Goal: Task Accomplishment & Management: Complete application form

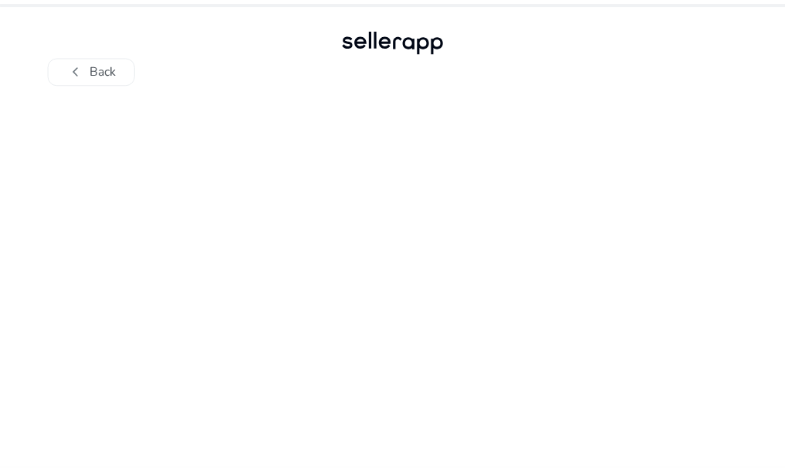
scroll to position [76, 0]
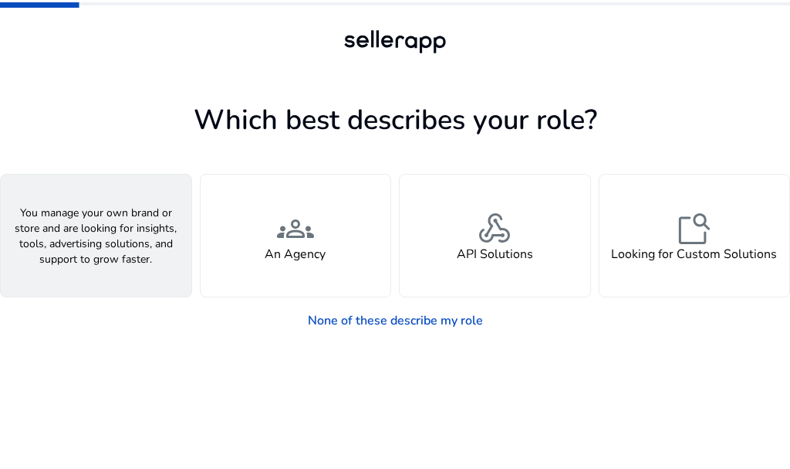
click at [137, 237] on div "person A Seller" at bounding box center [96, 235] width 191 height 122
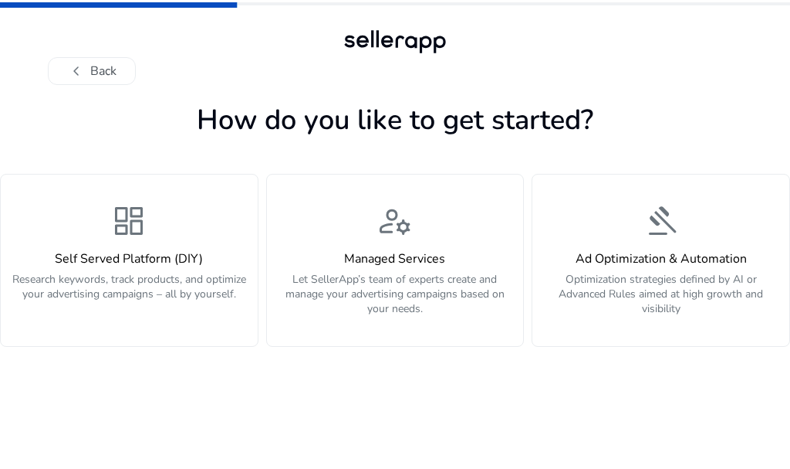
drag, startPoint x: 73, startPoint y: 61, endPoint x: 73, endPoint y: 87, distance: 26.3
click at [73, 62] on span "chevron_left" at bounding box center [76, 71] width 19 height 19
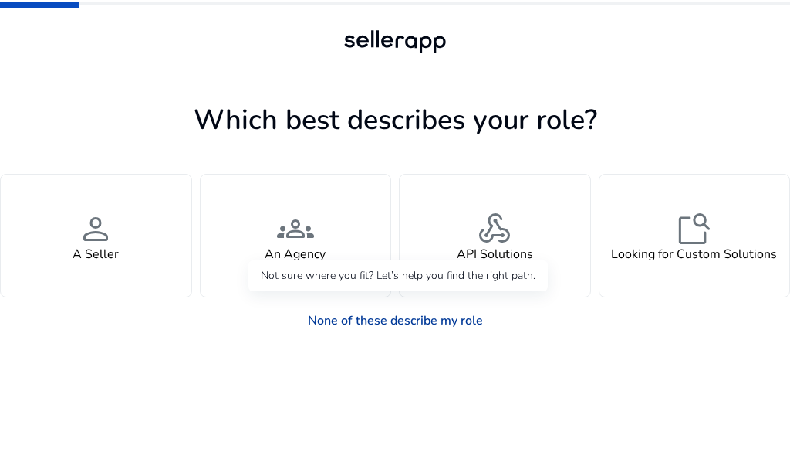
click at [394, 324] on link "None of these describe my role" at bounding box center [396, 320] width 200 height 31
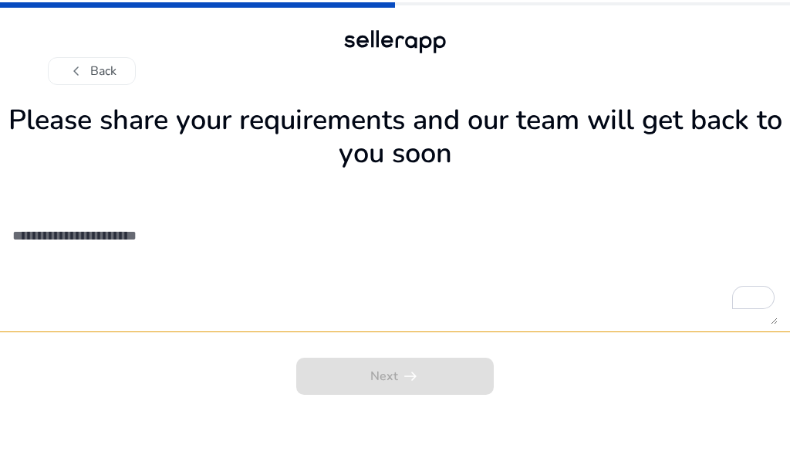
drag, startPoint x: 93, startPoint y: 72, endPoint x: 89, endPoint y: 103, distance: 32.0
click at [93, 76] on button "chevron_left Back" at bounding box center [92, 71] width 88 height 28
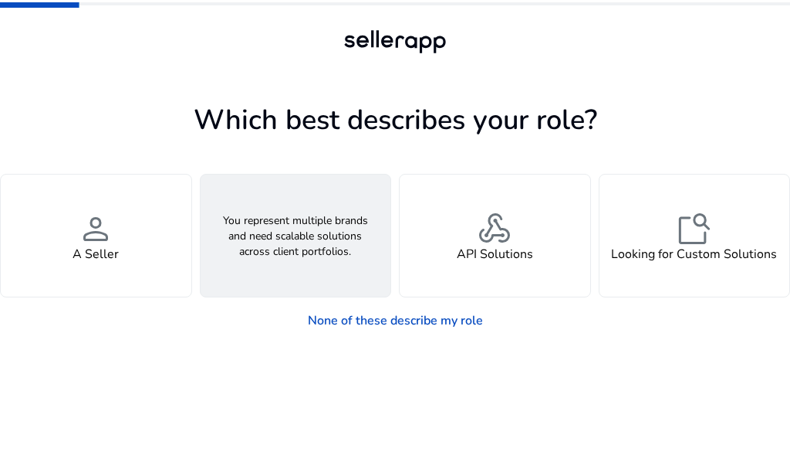
click at [277, 272] on div "groups An Agency" at bounding box center [296, 235] width 191 height 122
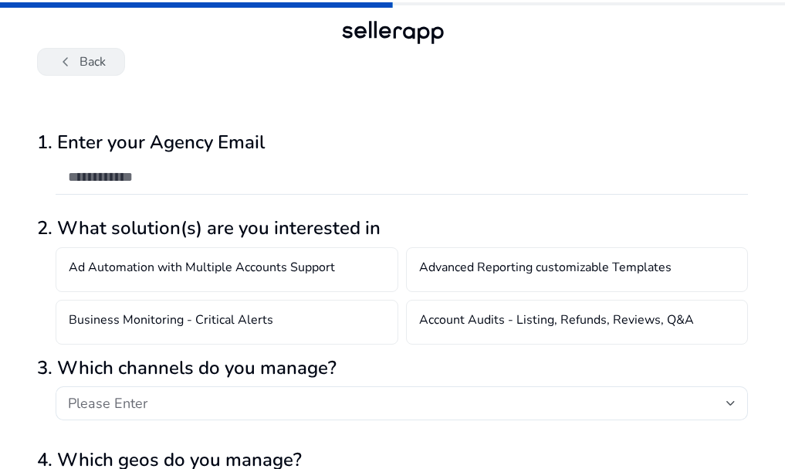
click at [72, 71] on span "chevron_left" at bounding box center [65, 61] width 19 height 19
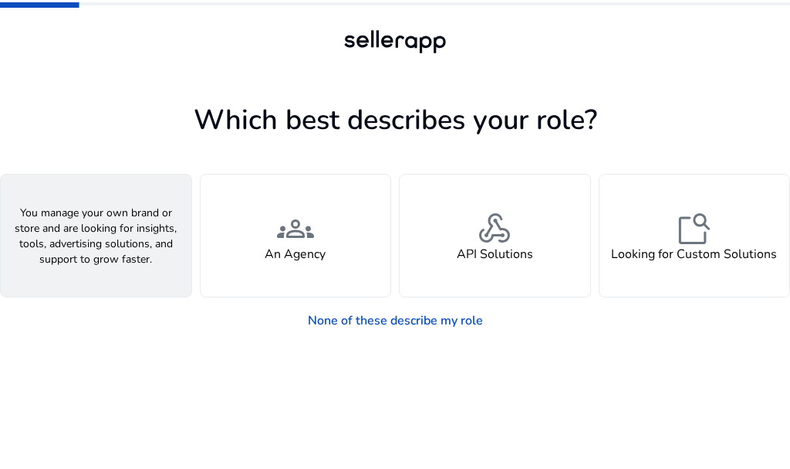
click at [106, 248] on h4 "A Seller" at bounding box center [96, 254] width 46 height 15
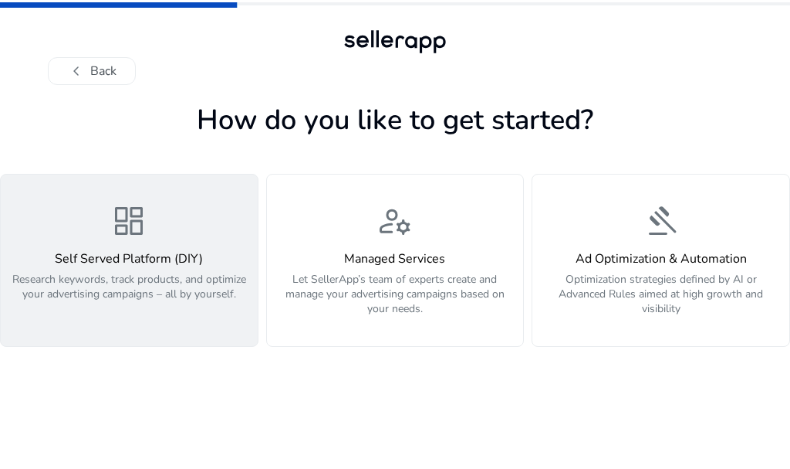
click at [153, 272] on p "Research keywords, track products, and optimize your advertising campaigns – al…" at bounding box center [129, 295] width 239 height 46
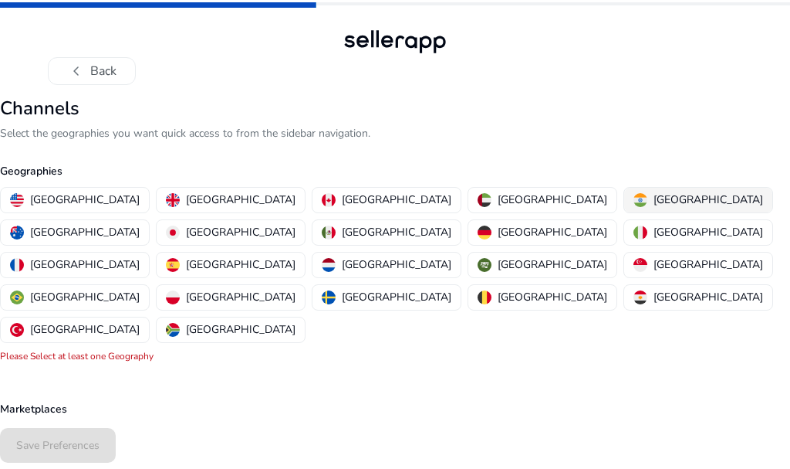
click at [654, 199] on p "[GEOGRAPHIC_DATA]" at bounding box center [709, 199] width 110 height 16
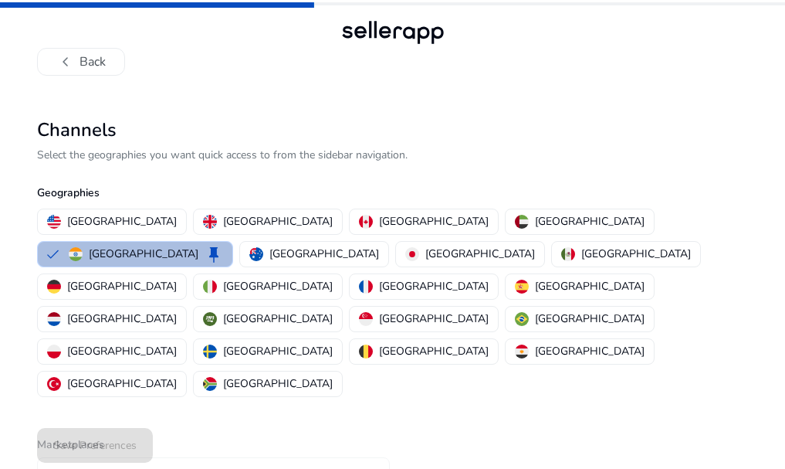
scroll to position [30, 0]
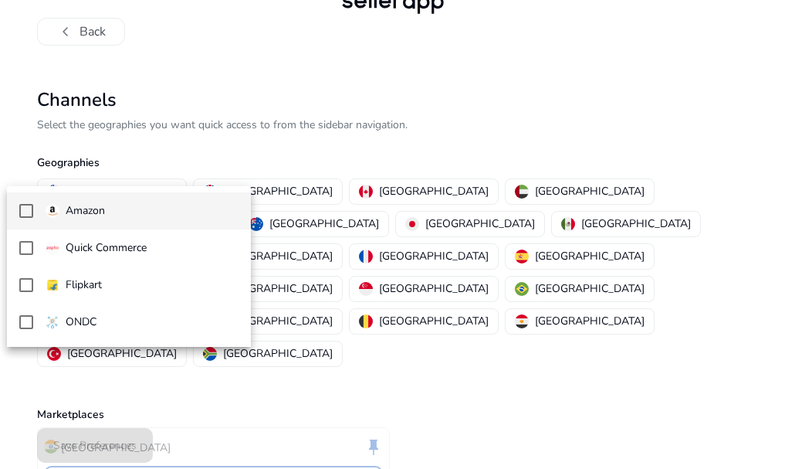
click at [86, 215] on p "Amazon" at bounding box center [85, 210] width 39 height 17
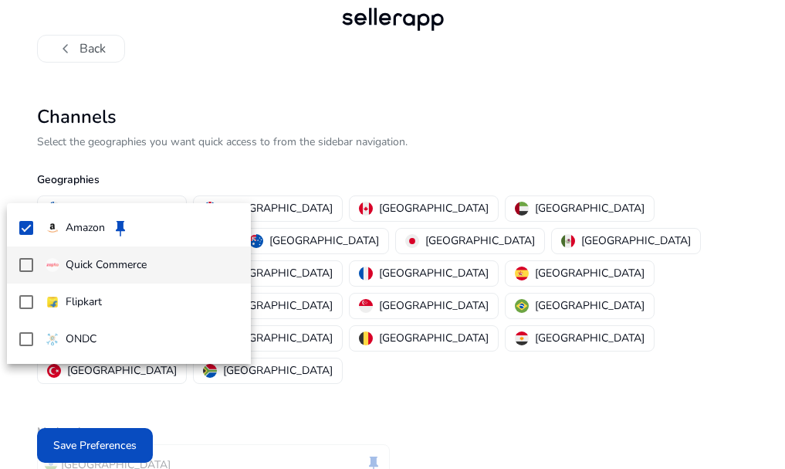
click at [28, 263] on mat-pseudo-checkbox at bounding box center [26, 265] width 14 height 14
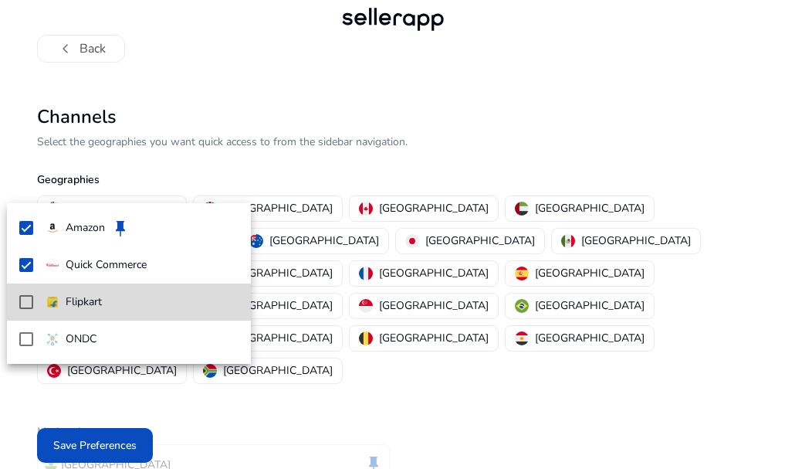
click at [25, 310] on mat-option "Flipkart" at bounding box center [129, 301] width 244 height 37
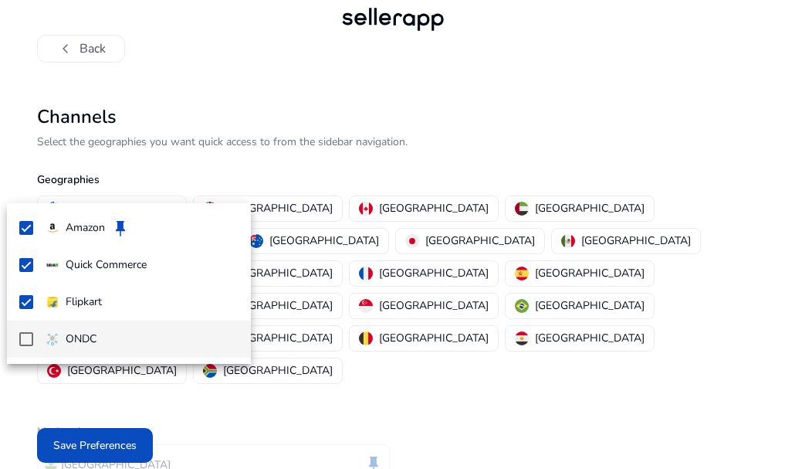
click at [21, 342] on mat-pseudo-checkbox at bounding box center [26, 339] width 14 height 14
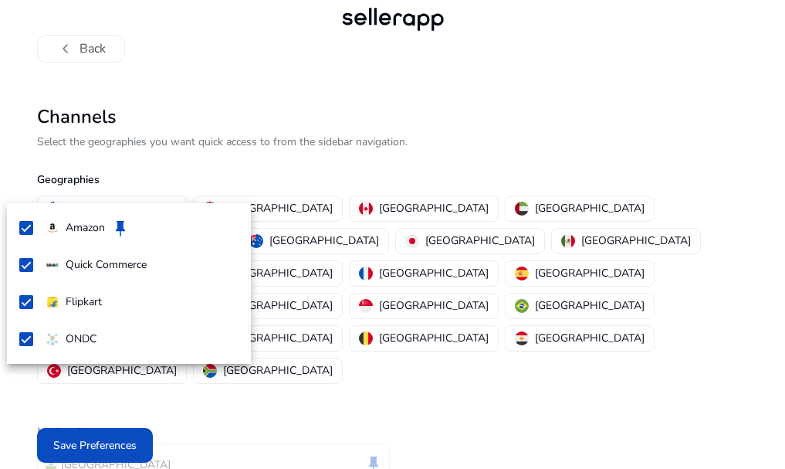
click at [64, 454] on div at bounding box center [392, 234] width 785 height 469
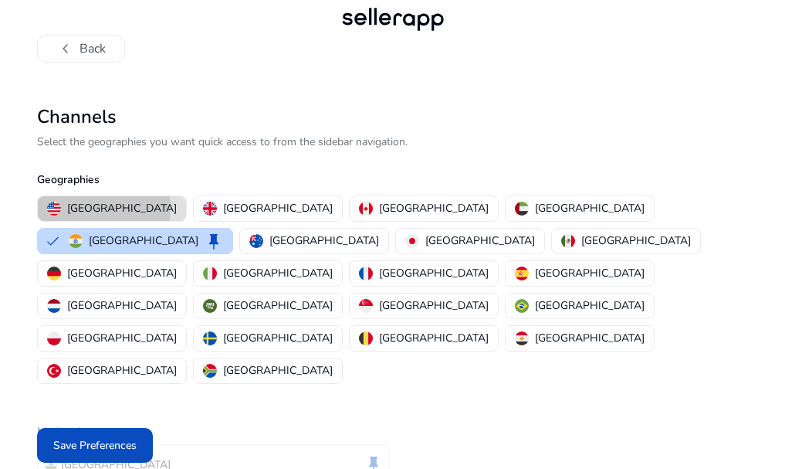
click at [67, 200] on p "[GEOGRAPHIC_DATA]" at bounding box center [122, 208] width 110 height 16
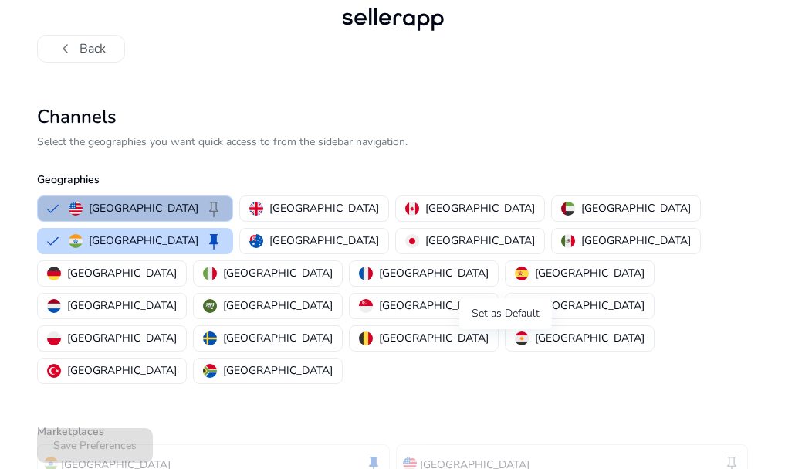
drag, startPoint x: 502, startPoint y: 343, endPoint x: 491, endPoint y: 355, distance: 16.4
click at [723, 454] on span "keep" at bounding box center [732, 463] width 19 height 19
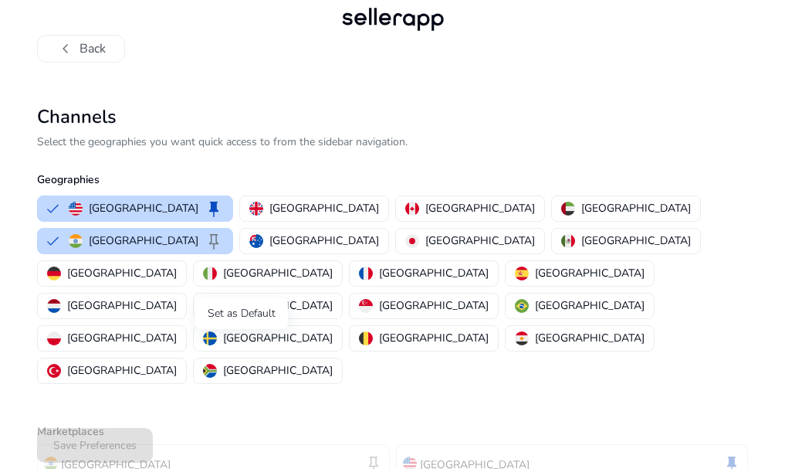
click at [364, 454] on span "keep" at bounding box center [373, 463] width 19 height 19
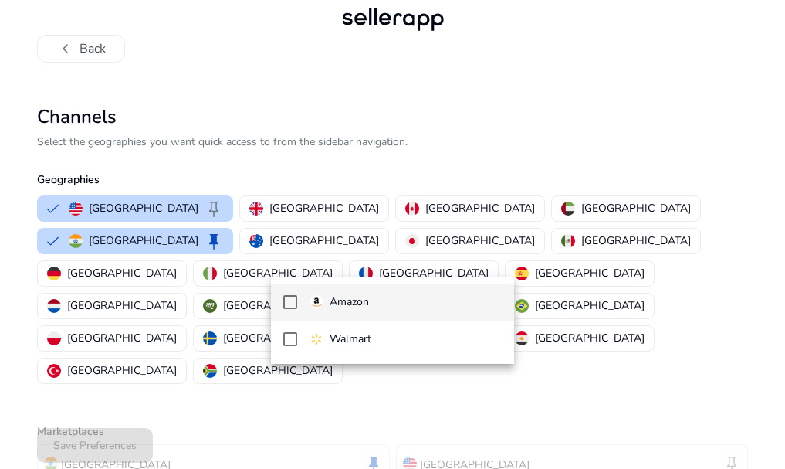
click at [340, 303] on p "Amazon" at bounding box center [349, 301] width 39 height 17
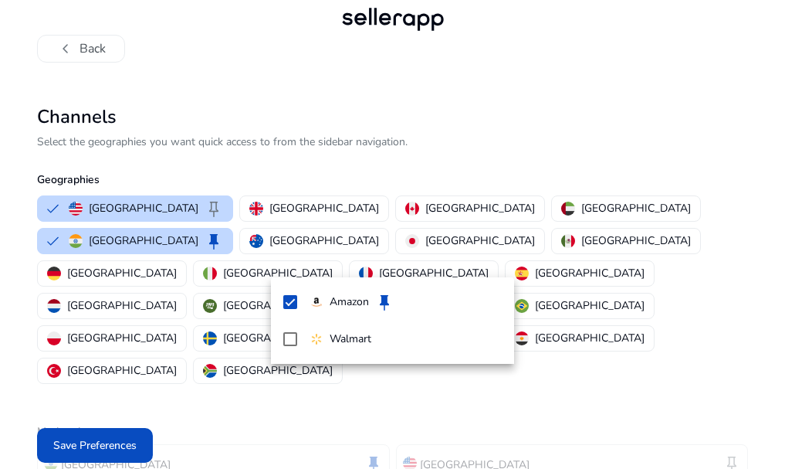
click at [673, 191] on div at bounding box center [392, 234] width 785 height 469
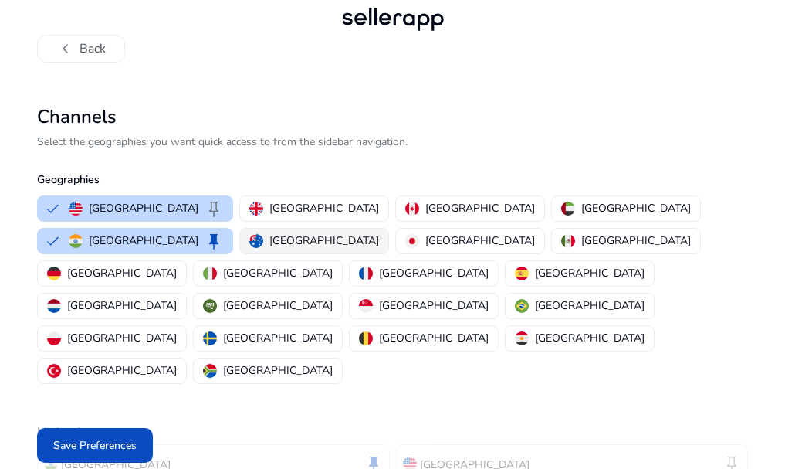
click at [379, 232] on p "[GEOGRAPHIC_DATA]" at bounding box center [324, 240] width 110 height 16
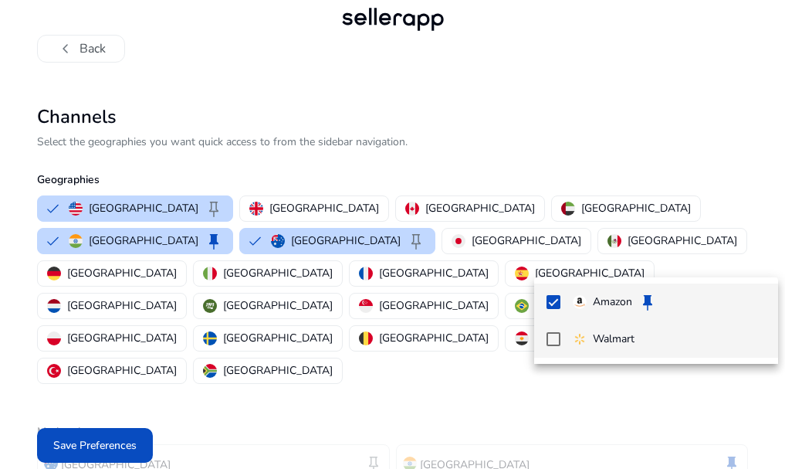
click at [563, 335] on mat-option "Walmart" at bounding box center [656, 338] width 244 height 37
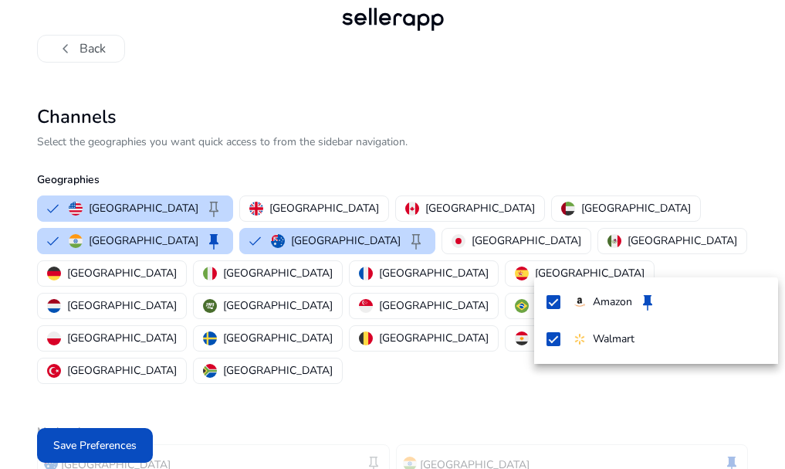
click at [241, 341] on div at bounding box center [392, 234] width 785 height 469
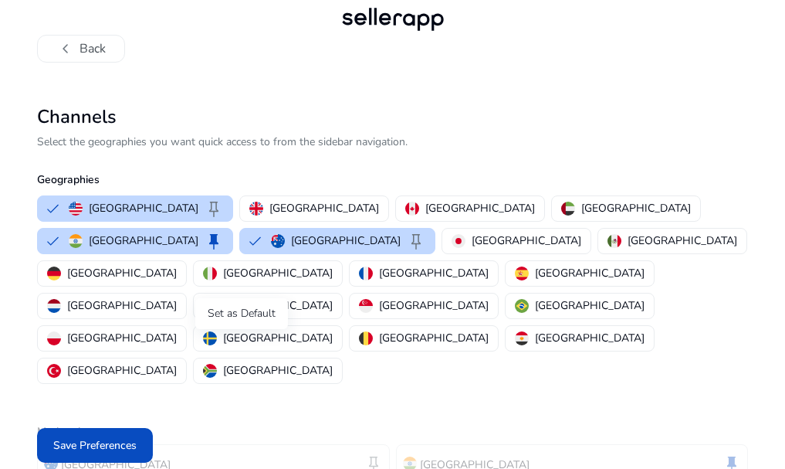
click at [364, 454] on span "keep" at bounding box center [373, 463] width 19 height 19
click at [723, 454] on span "keep" at bounding box center [732, 463] width 19 height 19
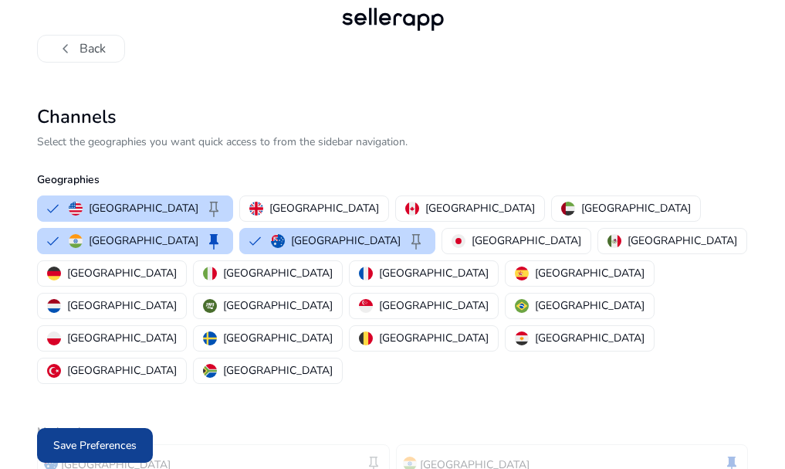
click at [69, 448] on span "Save Preferences" at bounding box center [94, 445] width 83 height 16
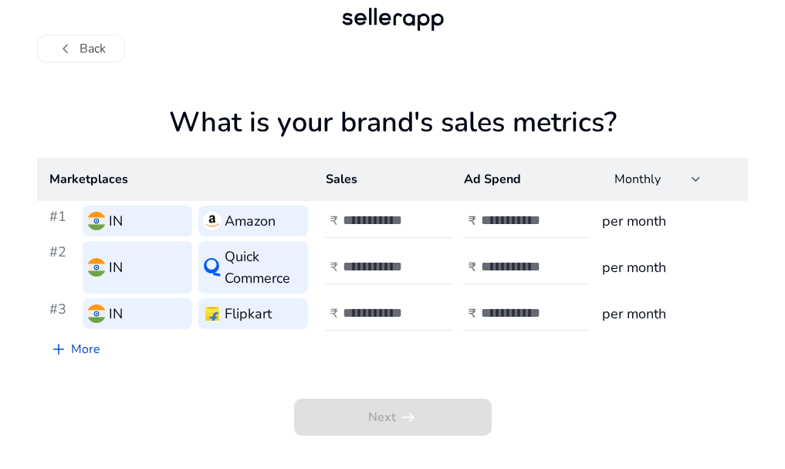
scroll to position [0, 0]
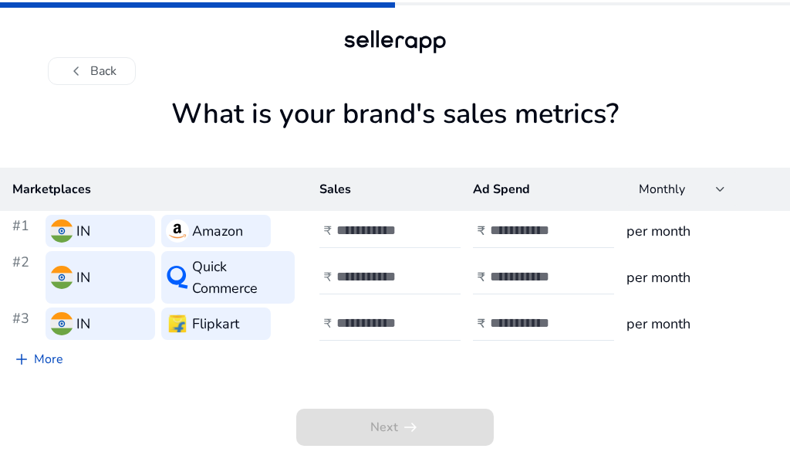
click at [366, 228] on input "number" at bounding box center [389, 230] width 104 height 17
click at [434, 227] on input "*" at bounding box center [389, 230] width 104 height 17
type input "*"
click at [437, 235] on input "*" at bounding box center [389, 230] width 104 height 17
click at [503, 229] on input "number" at bounding box center [542, 230] width 104 height 17
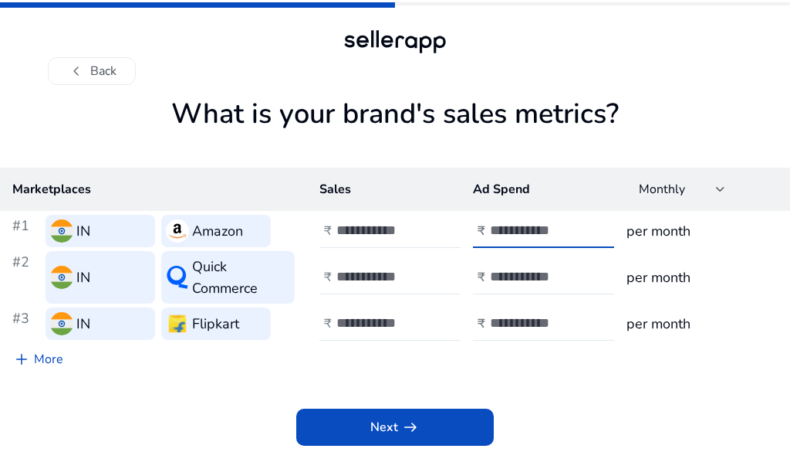
type input "*"
click at [383, 279] on input "number" at bounding box center [389, 276] width 104 height 17
type input "*"
click at [523, 269] on input "number" at bounding box center [542, 276] width 104 height 17
type input "*"
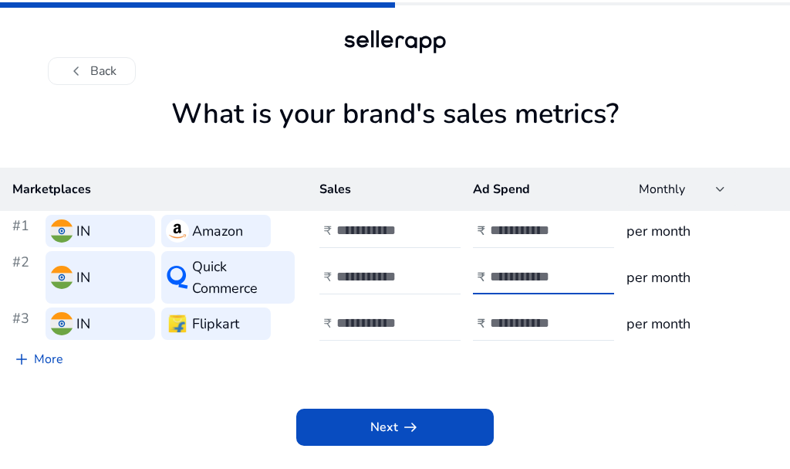
drag, startPoint x: 384, startPoint y: 324, endPoint x: 432, endPoint y: 327, distance: 47.9
click at [385, 324] on input "number" at bounding box center [389, 322] width 104 height 17
type input "*"
click at [503, 323] on input "number" at bounding box center [542, 322] width 104 height 17
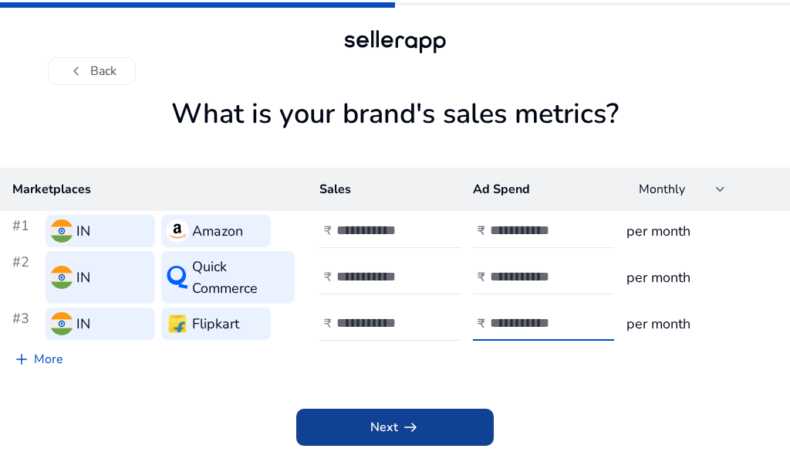
type input "*"
click at [394, 430] on span "Next arrow_right_alt" at bounding box center [395, 427] width 49 height 19
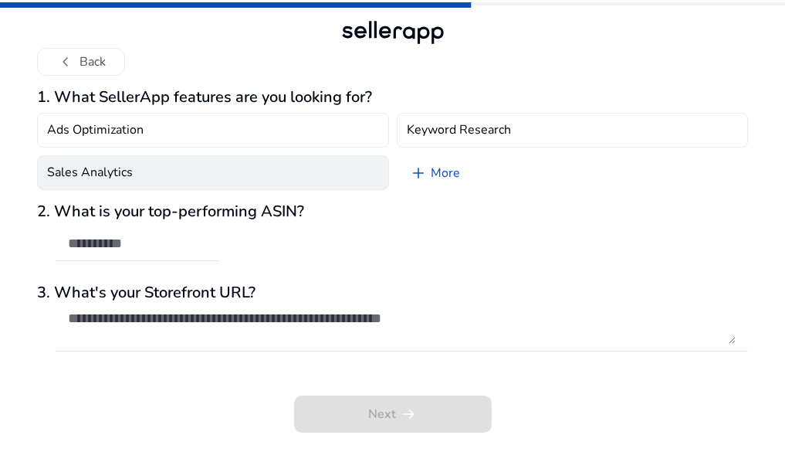
click at [225, 190] on button "Sales Analytics" at bounding box center [213, 172] width 352 height 35
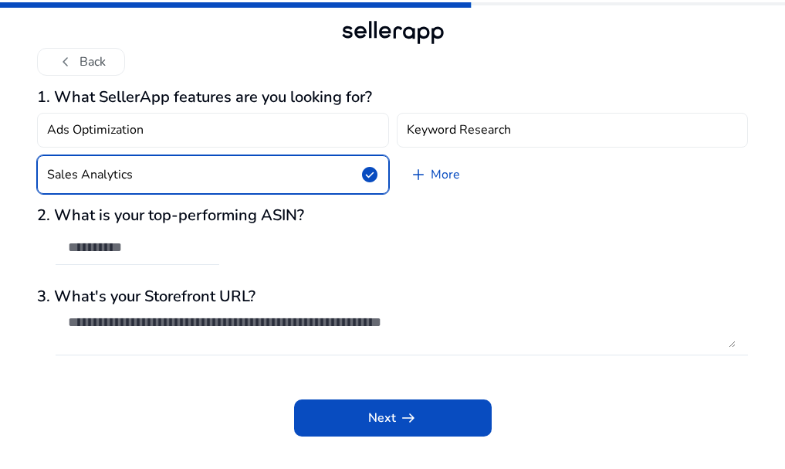
click at [225, 194] on button "Sales Analytics check_circle" at bounding box center [213, 174] width 352 height 39
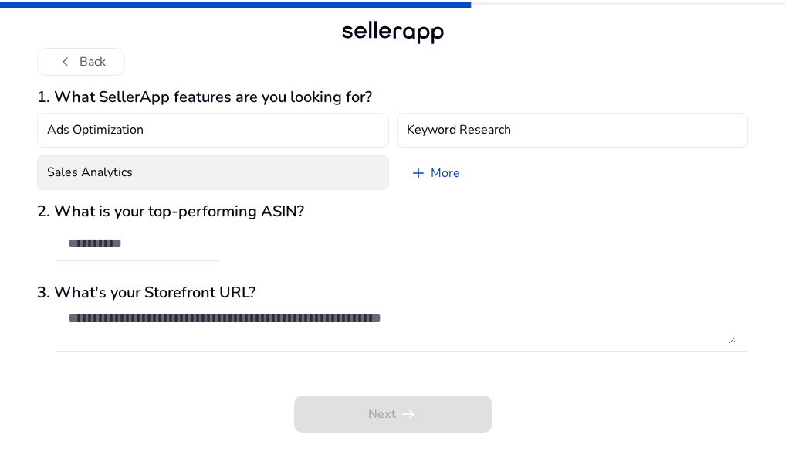
click at [225, 190] on button "Sales Analytics" at bounding box center [213, 172] width 352 height 35
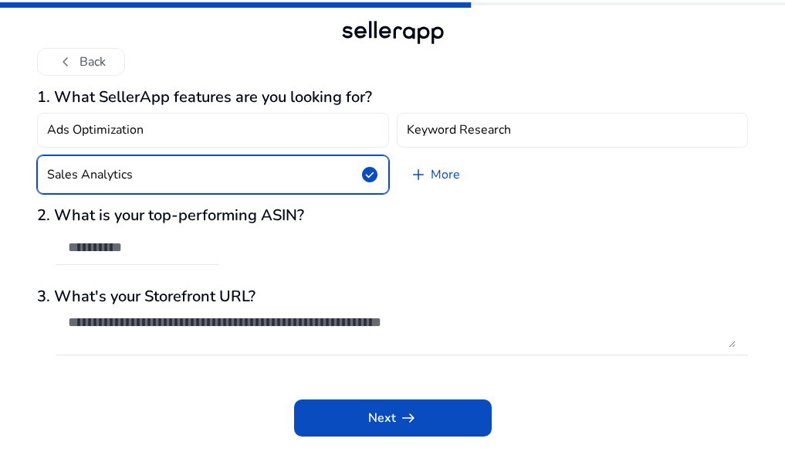
click at [191, 281] on div "2. What is your top-performing ASIN?" at bounding box center [392, 243] width 711 height 75
click at [136, 256] on input "text" at bounding box center [137, 247] width 139 height 17
click at [457, 279] on div "2. What is your top-performing ASIN?" at bounding box center [392, 243] width 711 height 75
click at [263, 306] on h3 "3. What's your Storefront URL?" at bounding box center [392, 296] width 711 height 19
click at [181, 225] on h3 "2. What is your top-performing ASIN?" at bounding box center [392, 215] width 711 height 19
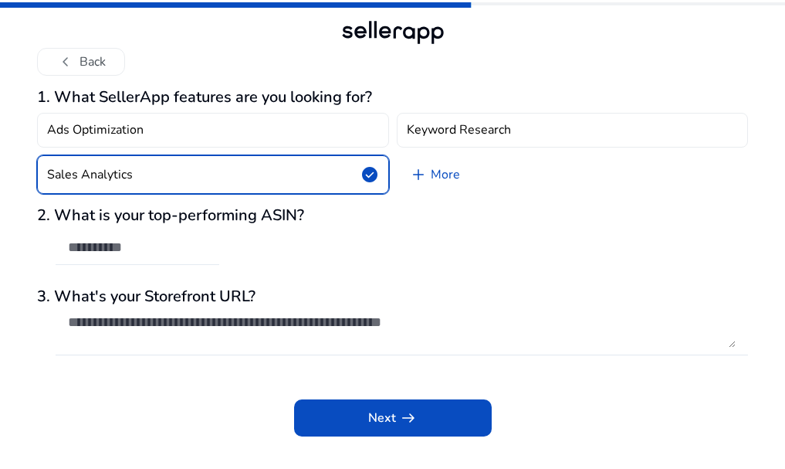
click at [136, 256] on input "text" at bounding box center [137, 247] width 139 height 17
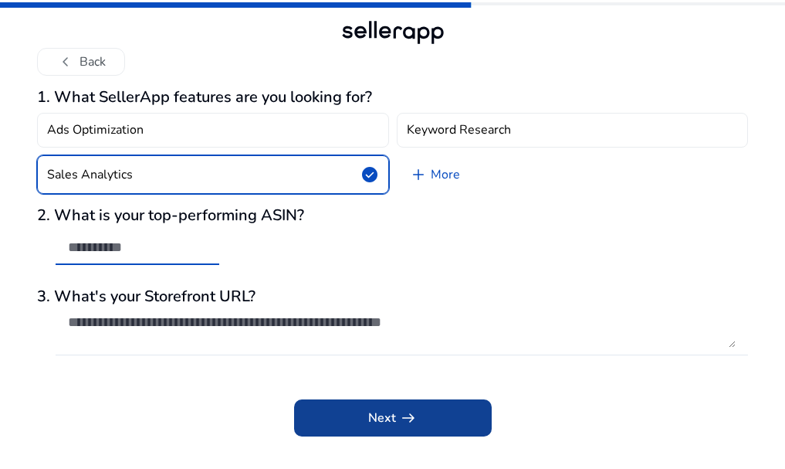
drag, startPoint x: 405, startPoint y: 442, endPoint x: 360, endPoint y: 458, distance: 47.4
click at [403, 427] on span "arrow_right_alt" at bounding box center [408, 417] width 19 height 19
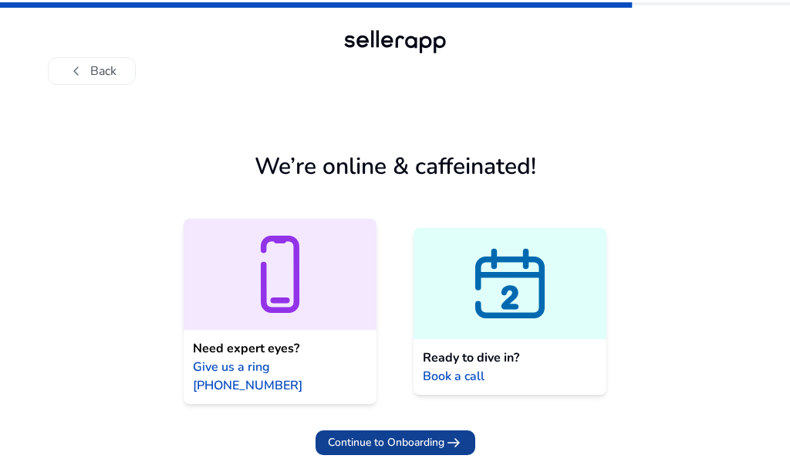
click at [448, 433] on span "arrow_right_alt" at bounding box center [454, 442] width 19 height 19
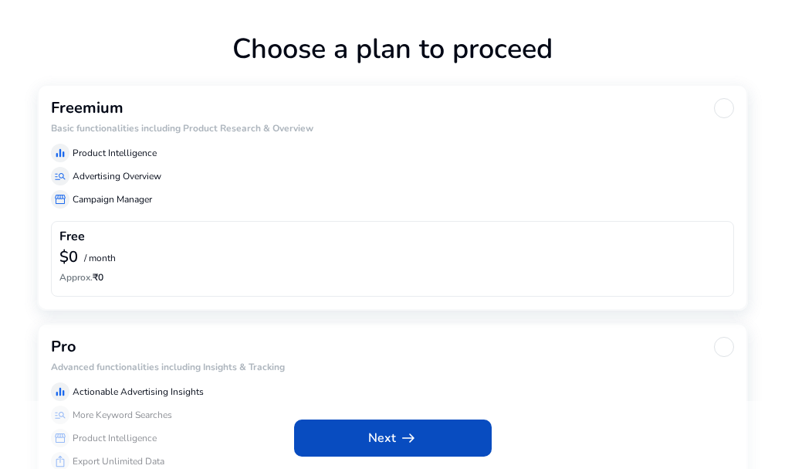
click at [110, 234] on div "Freemium Basic functionalities including Product Research & Overview equalizer …" at bounding box center [392, 196] width 711 height 225
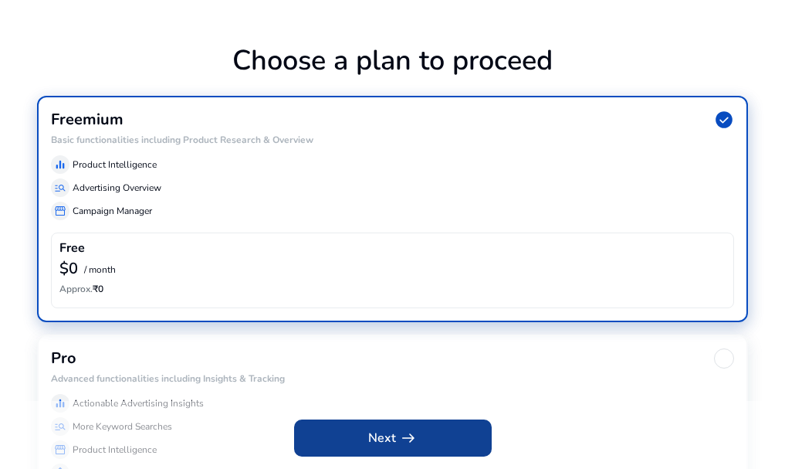
click at [416, 437] on span "arrow_right_alt" at bounding box center [408, 437] width 19 height 19
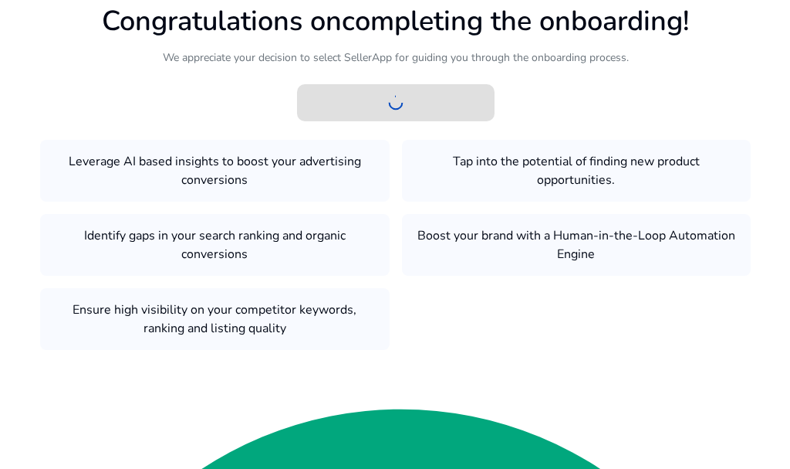
scroll to position [0, 0]
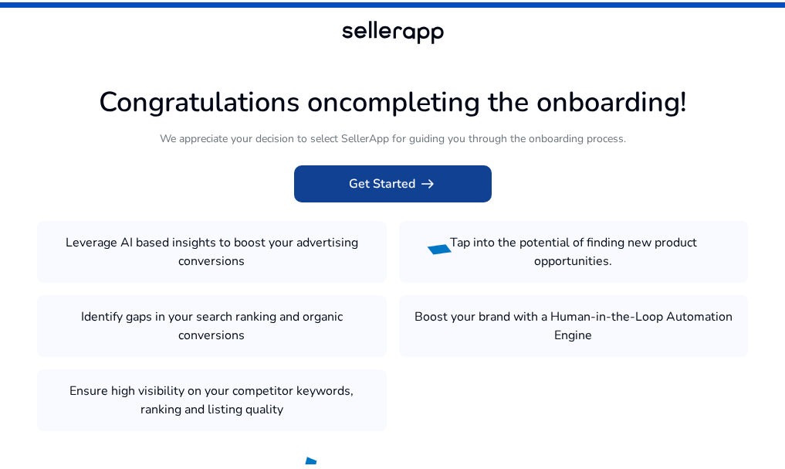
click at [428, 193] on span "arrow_right_alt" at bounding box center [427, 183] width 19 height 19
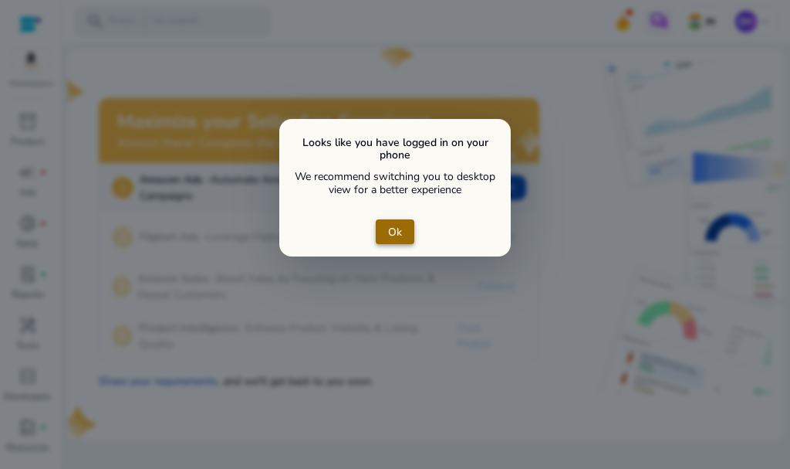
click at [398, 235] on span "Ok" at bounding box center [395, 232] width 14 height 16
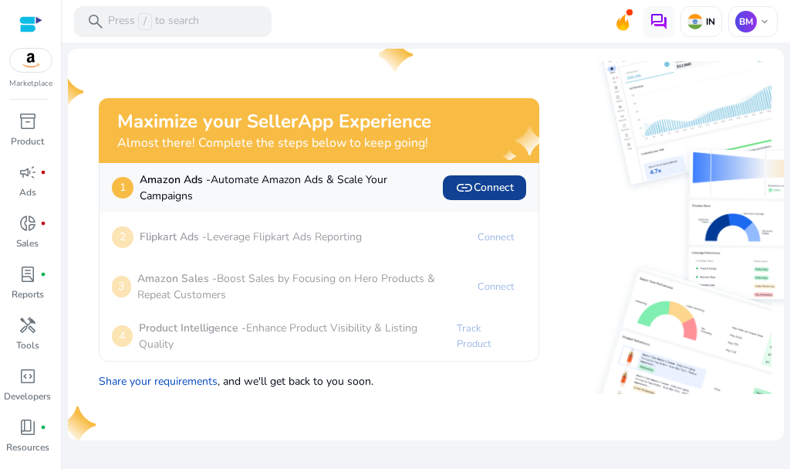
click at [480, 184] on span "link Connect" at bounding box center [484, 187] width 59 height 19
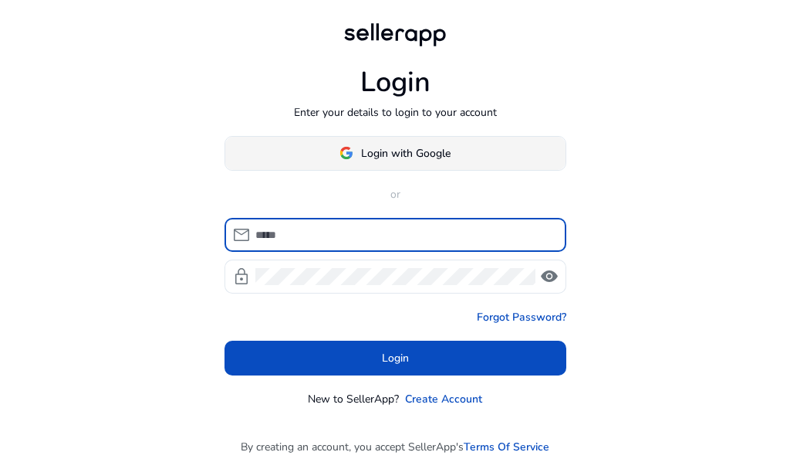
scroll to position [76, 0]
click at [382, 155] on span "Login with Google" at bounding box center [406, 153] width 90 height 16
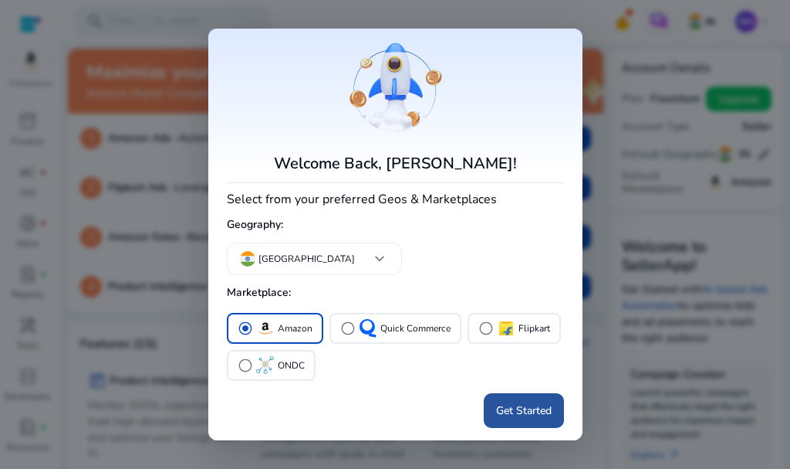
click at [515, 414] on span "Get Started" at bounding box center [524, 410] width 56 height 16
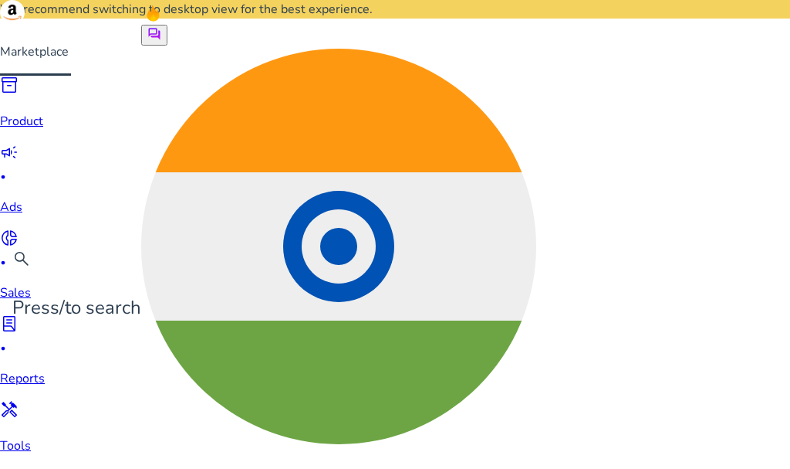
scroll to position [76, 0]
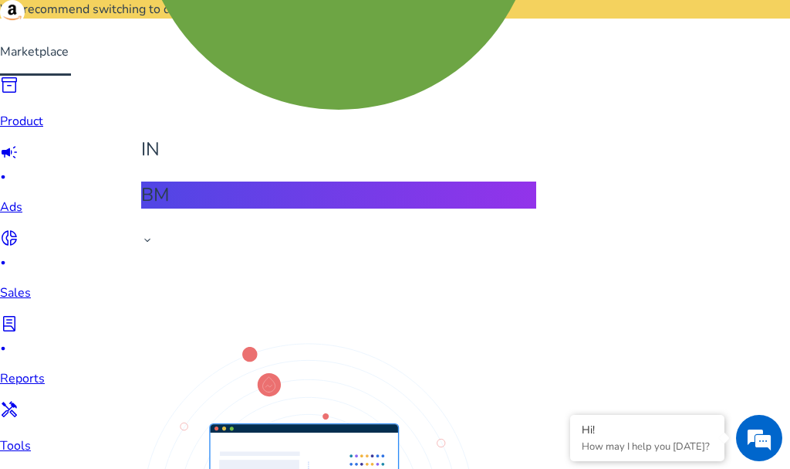
scroll to position [386, 0]
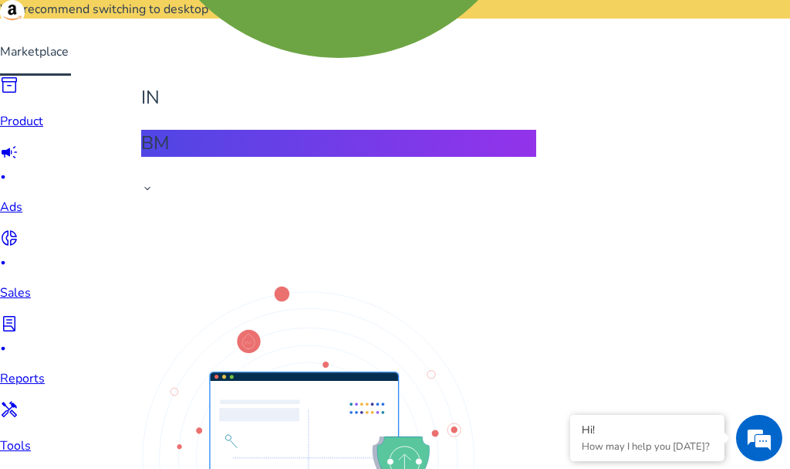
click at [32, 130] on p "Product" at bounding box center [32, 121] width 65 height 19
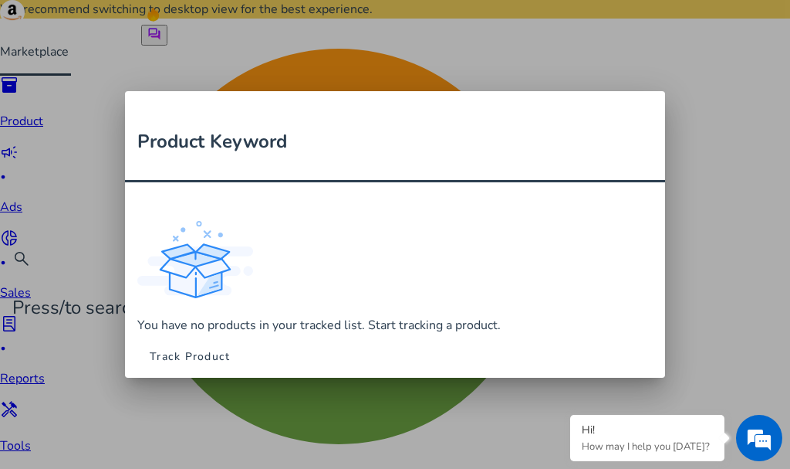
click at [357, 69] on div at bounding box center [395, 234] width 790 height 469
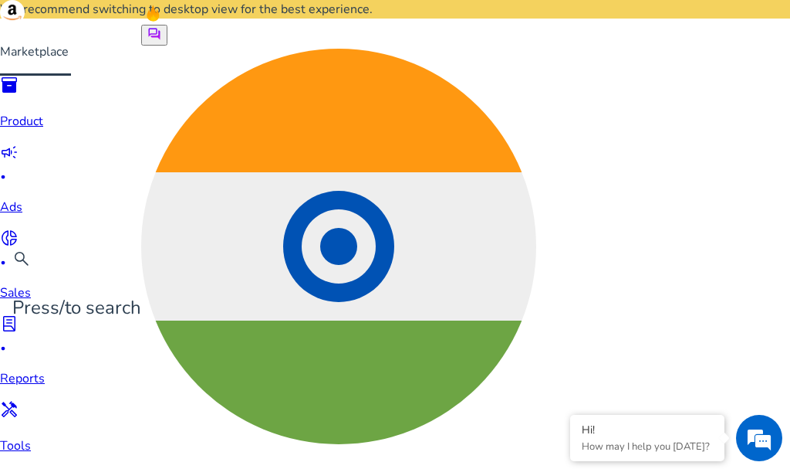
click at [25, 235] on link "donut_small fiber_manual_record Sales" at bounding box center [32, 264] width 65 height 73
